Goal: Obtain resource: Obtain resource

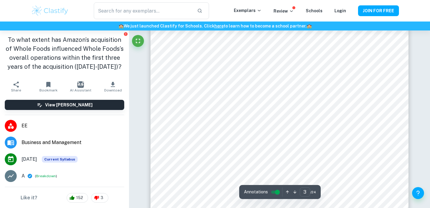
scroll to position [913, 0]
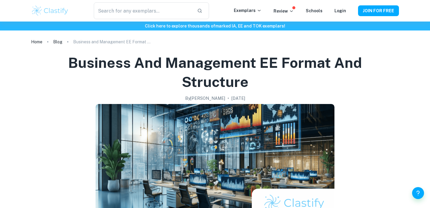
scroll to position [316, 0]
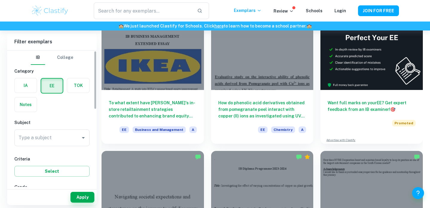
scroll to position [1, 0]
click at [81, 145] on div "Type a subject Type a subject" at bounding box center [51, 137] width 75 height 19
click at [81, 140] on icon "Open" at bounding box center [83, 136] width 7 height 7
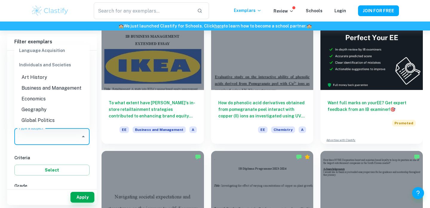
scroll to position [515, 0]
click at [66, 89] on li "Business and Management" at bounding box center [51, 89] width 75 height 11
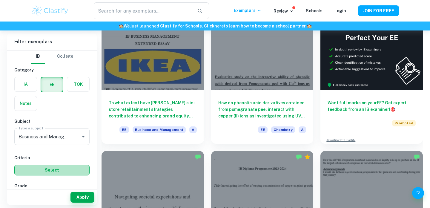
click at [65, 171] on button "Select" at bounding box center [51, 170] width 75 height 11
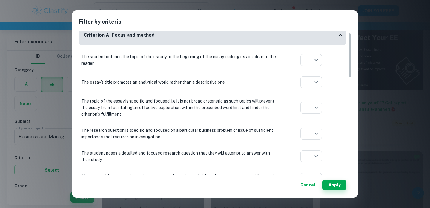
scroll to position [0, 0]
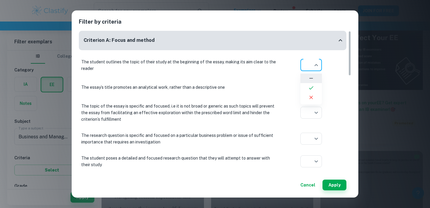
click at [319, 66] on body "We value your privacy We use cookies to enhance your browsing experience, serve…" at bounding box center [215, 72] width 430 height 208
click at [319, 65] on div at bounding box center [215, 104] width 430 height 208
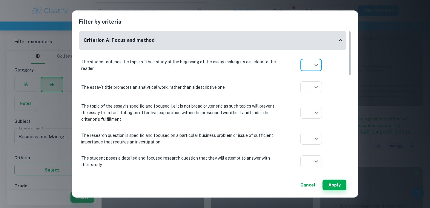
click at [305, 183] on button "Cancel" at bounding box center [308, 185] width 20 height 11
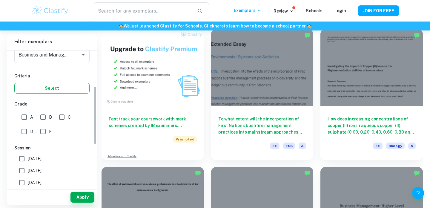
scroll to position [83, 0]
click at [23, 114] on input "A" at bounding box center [24, 117] width 12 height 12
checkbox input "true"
click at [78, 198] on button "Apply" at bounding box center [82, 197] width 24 height 11
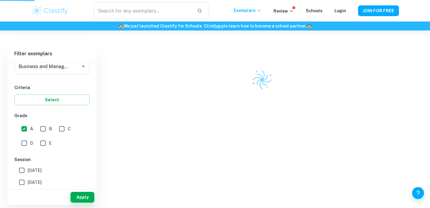
scroll to position [30, 0]
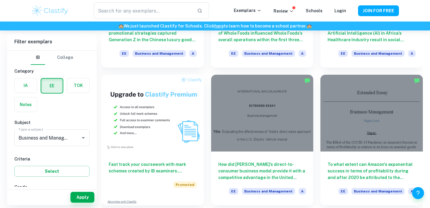
scroll to position [278, 0]
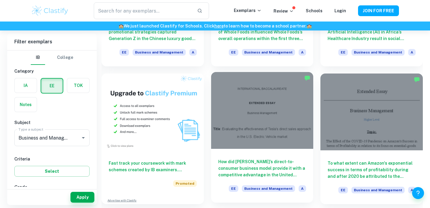
click at [273, 104] on div at bounding box center [262, 110] width 102 height 77
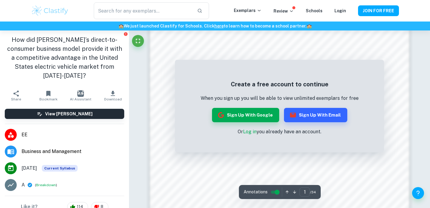
scroll to position [379, 0]
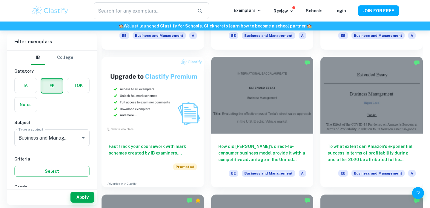
scroll to position [295, 0]
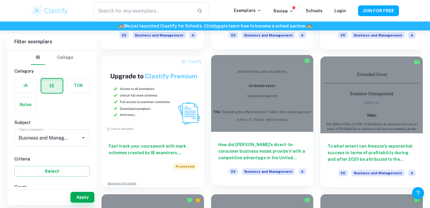
click at [255, 92] on div at bounding box center [262, 93] width 102 height 77
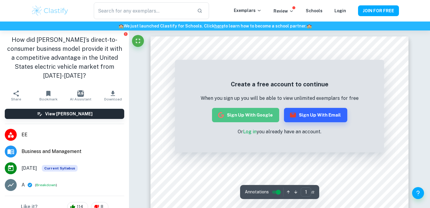
click at [259, 116] on button "Sign up with Google" at bounding box center [245, 115] width 67 height 14
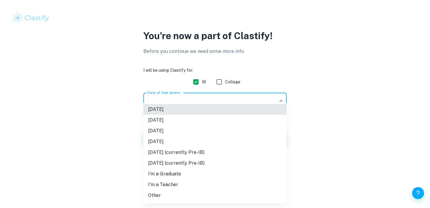
click at [189, 105] on body "We value your privacy We use cookies to enhance your browsing experience, serve…" at bounding box center [215, 104] width 430 height 208
click at [174, 132] on li "[DATE]" at bounding box center [214, 130] width 143 height 11
type input "M26"
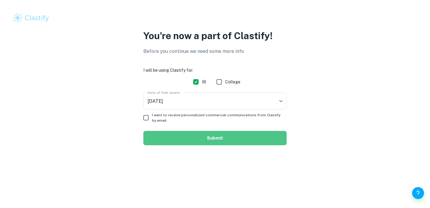
click at [180, 134] on button "Submit" at bounding box center [214, 138] width 143 height 14
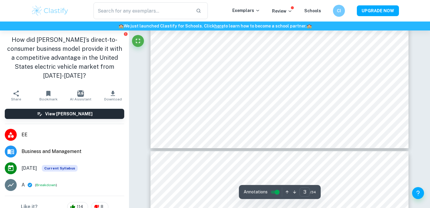
type input "4"
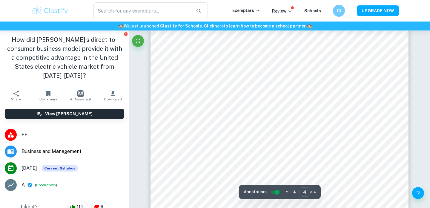
scroll to position [1188, 0]
